Goal: Transaction & Acquisition: Download file/media

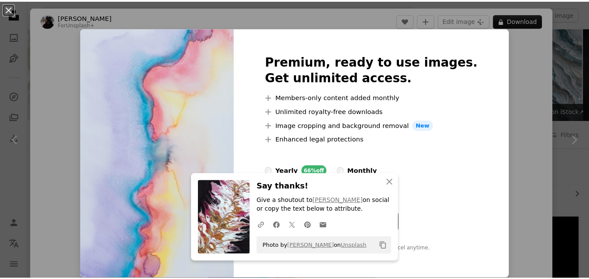
scroll to position [915, 0]
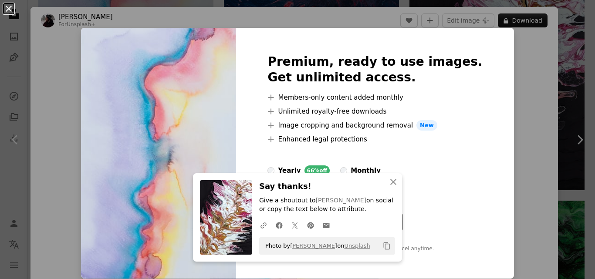
click at [11, 8] on button "An X shape" at bounding box center [8, 8] width 10 height 10
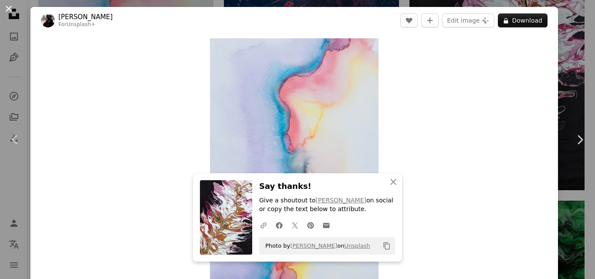
click at [8, 7] on button "An X shape" at bounding box center [8, 8] width 10 height 10
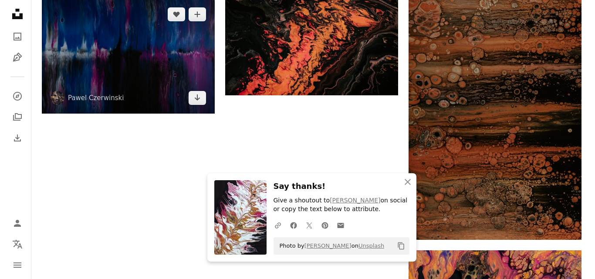
scroll to position [1264, 0]
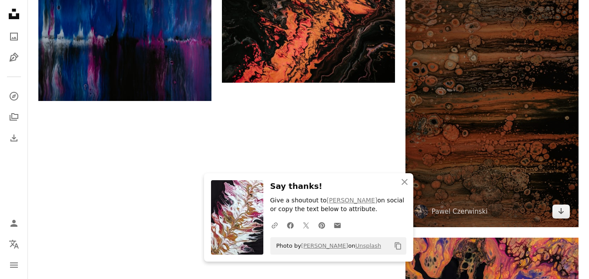
click at [514, 116] on img at bounding box center [491, 98] width 173 height 260
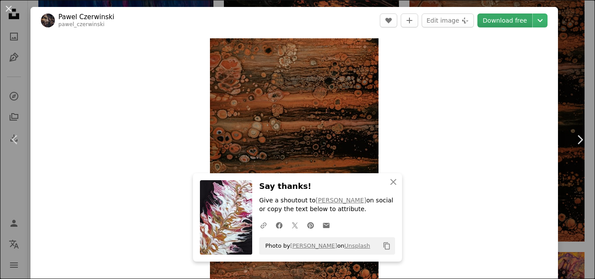
click at [486, 20] on link "Download free" at bounding box center [505, 21] width 55 height 14
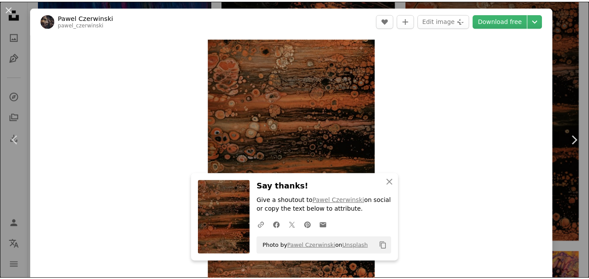
scroll to position [44, 0]
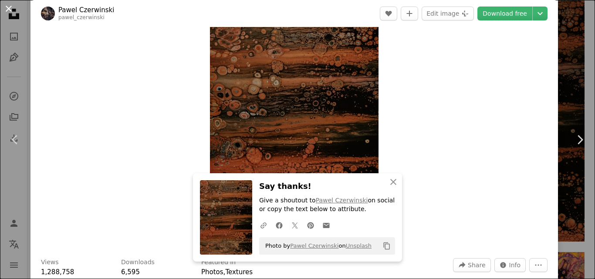
click at [11, 8] on button "An X shape" at bounding box center [8, 8] width 10 height 10
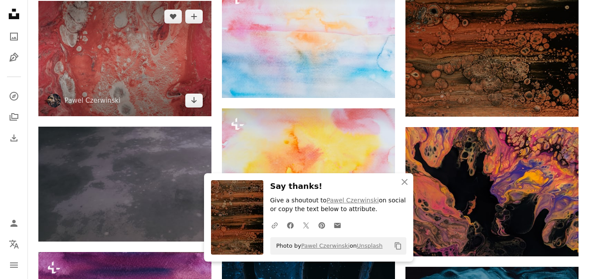
scroll to position [1351, 0]
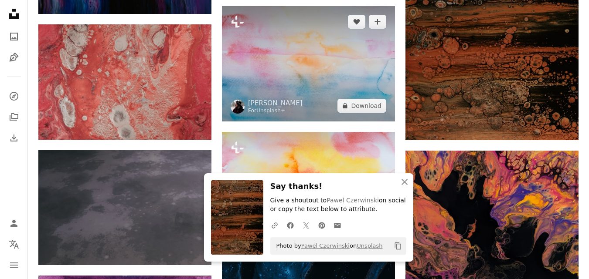
click at [344, 80] on img at bounding box center [308, 63] width 173 height 115
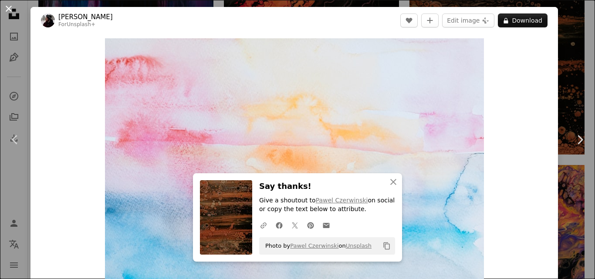
click at [7, 12] on button "An X shape" at bounding box center [8, 8] width 10 height 10
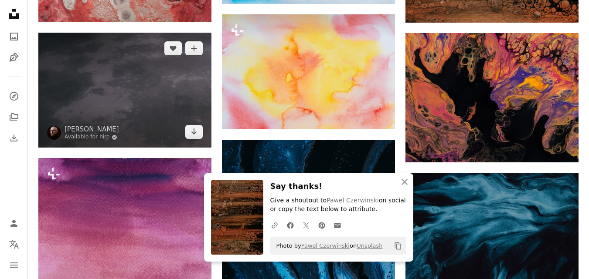
scroll to position [1482, 0]
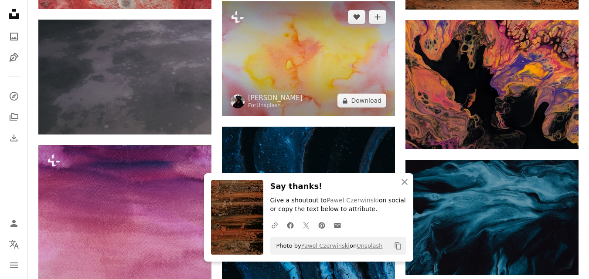
click at [259, 84] on img at bounding box center [308, 58] width 173 height 115
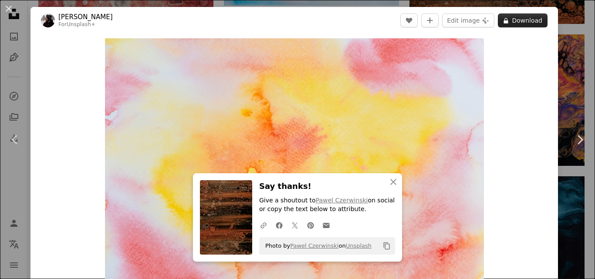
click at [503, 17] on icon "A lock" at bounding box center [506, 20] width 7 height 7
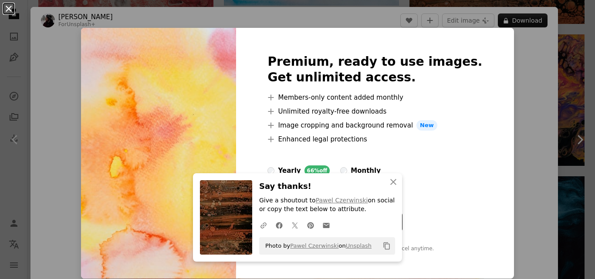
click at [10, 7] on button "An X shape" at bounding box center [8, 8] width 10 height 10
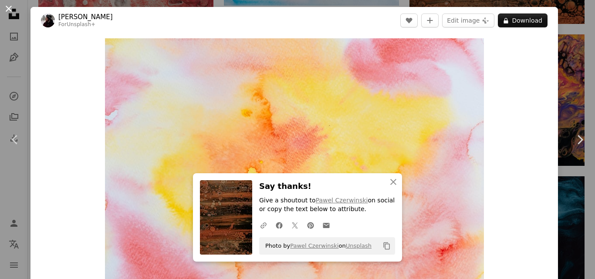
click at [5, 7] on button "An X shape" at bounding box center [8, 8] width 10 height 10
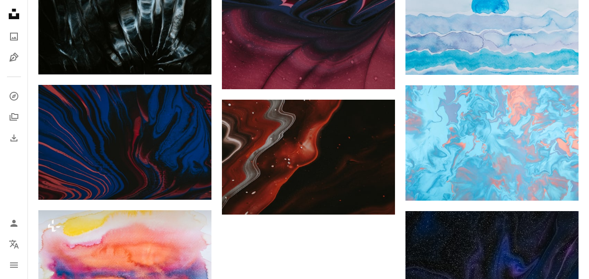
scroll to position [2179, 0]
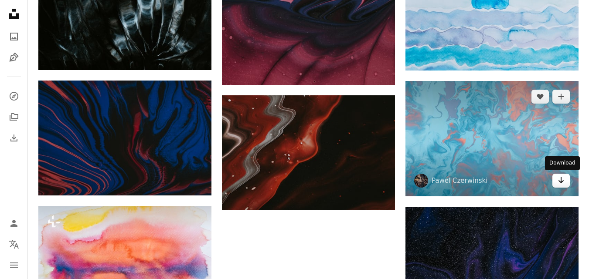
click at [565, 184] on link "Arrow pointing down" at bounding box center [560, 181] width 17 height 14
